Goal: Task Accomplishment & Management: Manage account settings

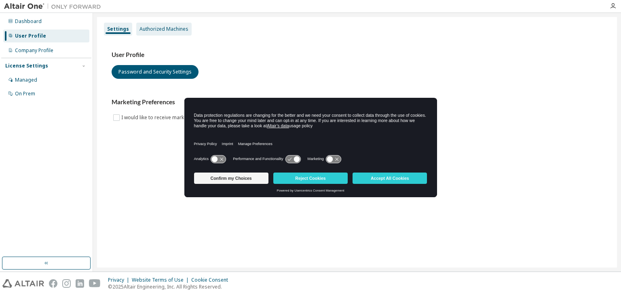
click at [157, 28] on div "Authorized Machines" at bounding box center [164, 29] width 49 height 6
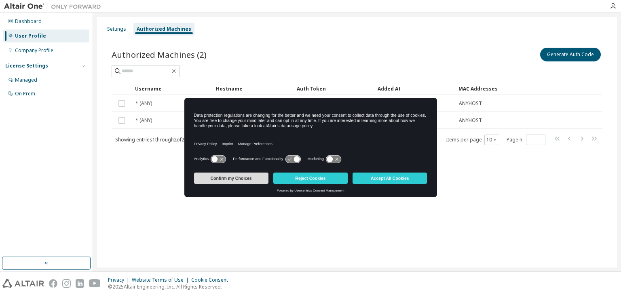
click at [241, 180] on button "Confirm my Choices" at bounding box center [231, 178] width 74 height 11
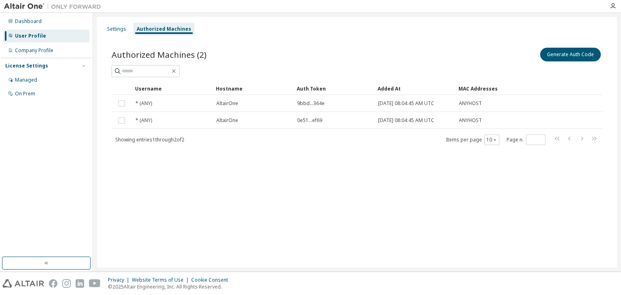
drag, startPoint x: 520, startPoint y: 79, endPoint x: 525, endPoint y: 81, distance: 5.1
drag, startPoint x: 525, startPoint y: 81, endPoint x: 519, endPoint y: 62, distance: 20.1
click at [518, 62] on div "Generate Auth Code" at bounding box center [479, 54] width 245 height 17
click at [561, 54] on button "Generate Auth Code" at bounding box center [570, 55] width 61 height 14
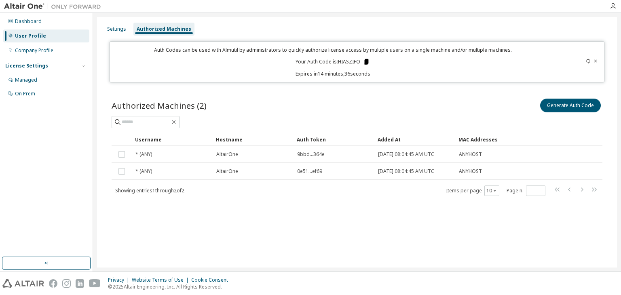
click at [367, 63] on icon at bounding box center [366, 62] width 4 height 6
click at [350, 92] on div "Authorized Machines (2) Generate Auth Code Clear Load Save Save As Field Operat…" at bounding box center [357, 152] width 510 height 130
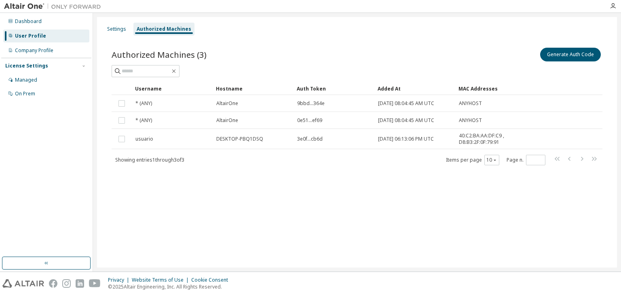
click at [241, 194] on div "Settings Authorized Machines Authorized Machines (3) Generate Auth Code Clear L…" at bounding box center [357, 142] width 520 height 251
click at [415, 25] on div "Settings Authorized Machines" at bounding box center [357, 29] width 510 height 15
click at [385, 58] on div "Generate Auth Code" at bounding box center [479, 54] width 245 height 17
click at [495, 275] on div "Privacy Website Terms of Use Cookie Consent © 2025 Altair Engineering, Inc. All…" at bounding box center [310, 283] width 621 height 23
click at [473, 58] on div "Generate Auth Code" at bounding box center [479, 54] width 245 height 17
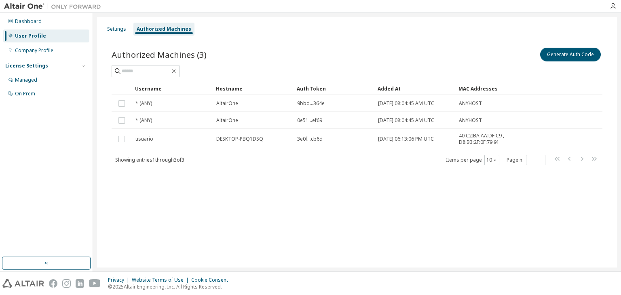
click at [351, 202] on div "Settings Authorized Machines Authorized Machines (3) Generate Auth Code Clear L…" at bounding box center [357, 142] width 520 height 251
